Goal: Task Accomplishment & Management: Manage account settings

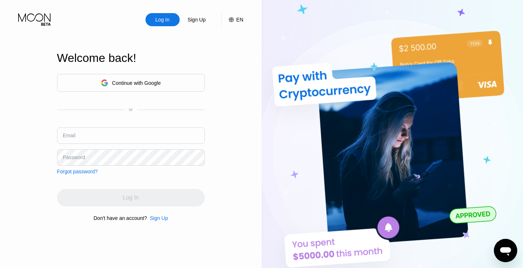
type input "[EMAIL_ADDRESS][DOMAIN_NAME]"
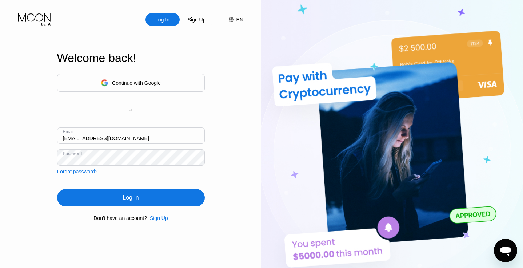
click at [223, 148] on div "Log In Sign Up EN Language Select an item Save Welcome back! Continue with Goog…" at bounding box center [130, 147] width 261 height 295
click at [150, 198] on div "Log In" at bounding box center [131, 197] width 148 height 17
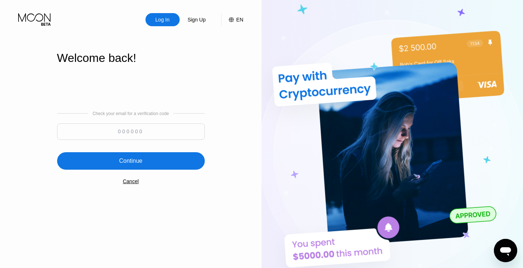
click at [138, 131] on input at bounding box center [131, 131] width 148 height 16
paste input "511767"
type input "511767"
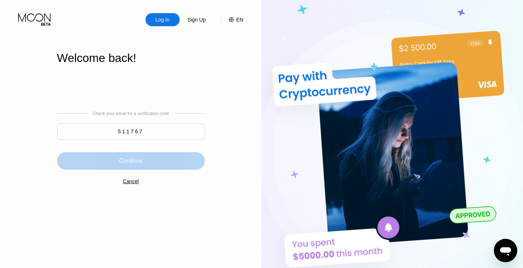
click at [144, 156] on div "Continue" at bounding box center [131, 160] width 148 height 17
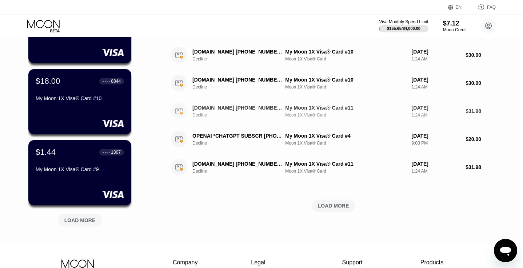
scroll to position [236, 0]
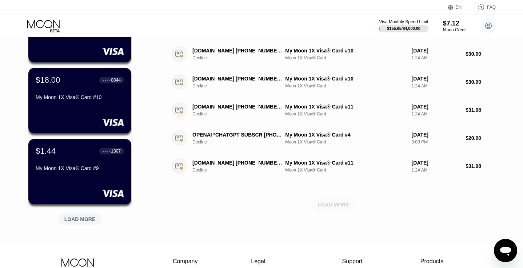
click at [337, 204] on div "LOAD MORE" at bounding box center [333, 204] width 31 height 7
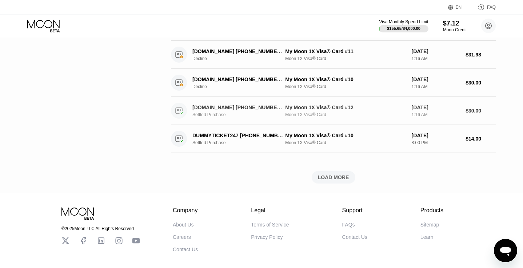
scroll to position [632, 0]
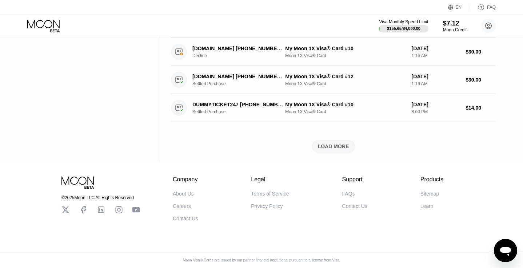
click at [328, 145] on div "LOAD MORE" at bounding box center [333, 146] width 31 height 7
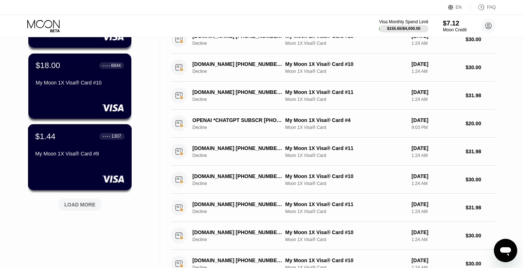
scroll to position [255, 0]
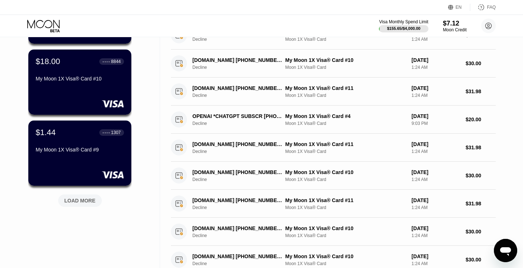
click at [88, 202] on div "LOAD MORE" at bounding box center [79, 200] width 31 height 7
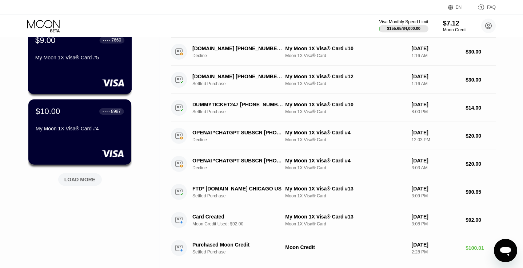
scroll to position [631, 0]
click at [85, 180] on div "LOAD MORE" at bounding box center [79, 179] width 31 height 7
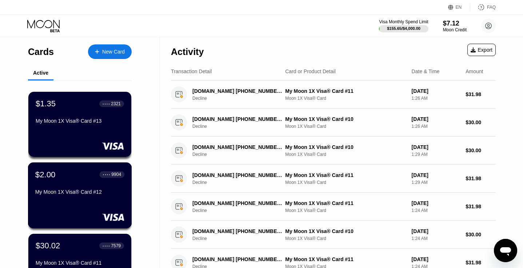
scroll to position [58, 0]
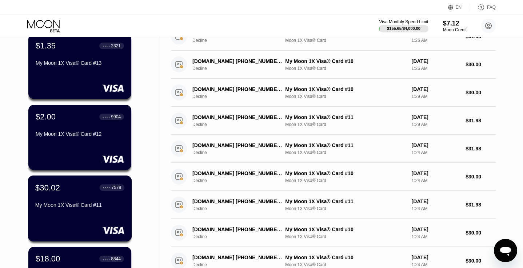
click at [89, 191] on div "$30.02 ● ● ● ● 7579" at bounding box center [79, 187] width 89 height 9
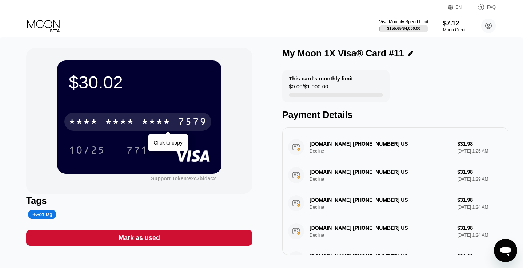
click at [169, 126] on div "* * * *" at bounding box center [155, 123] width 29 height 12
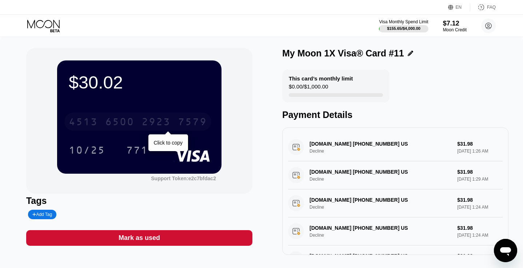
click at [166, 121] on div "2923" at bounding box center [155, 123] width 29 height 12
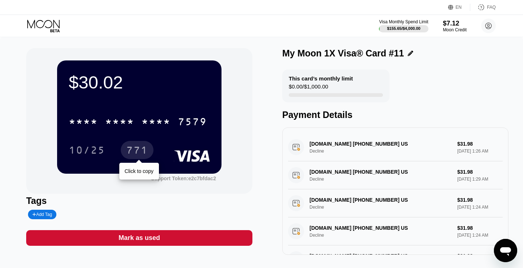
click at [130, 153] on div "771" at bounding box center [137, 151] width 22 height 12
